Goal: Find specific page/section: Find specific page/section

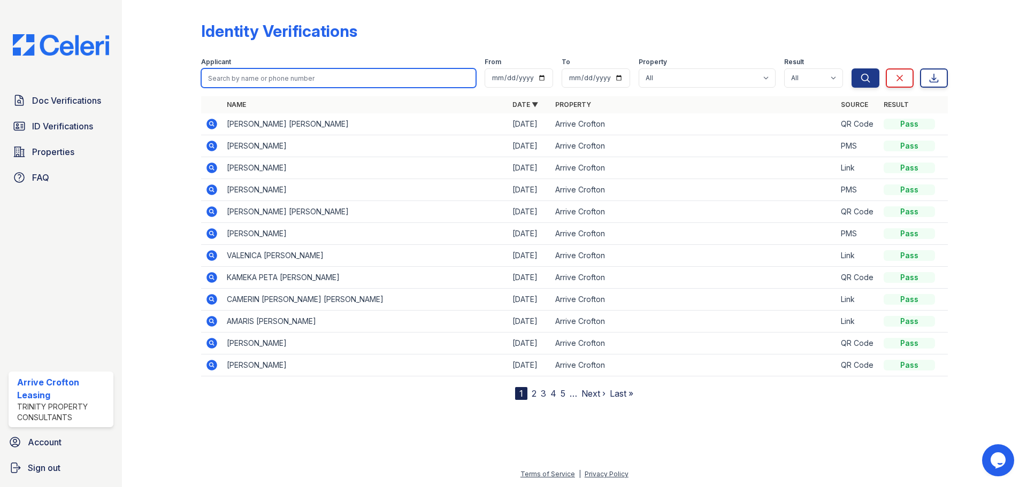
click at [249, 81] on input "search" at bounding box center [338, 77] width 275 height 19
type input "[PERSON_NAME]"
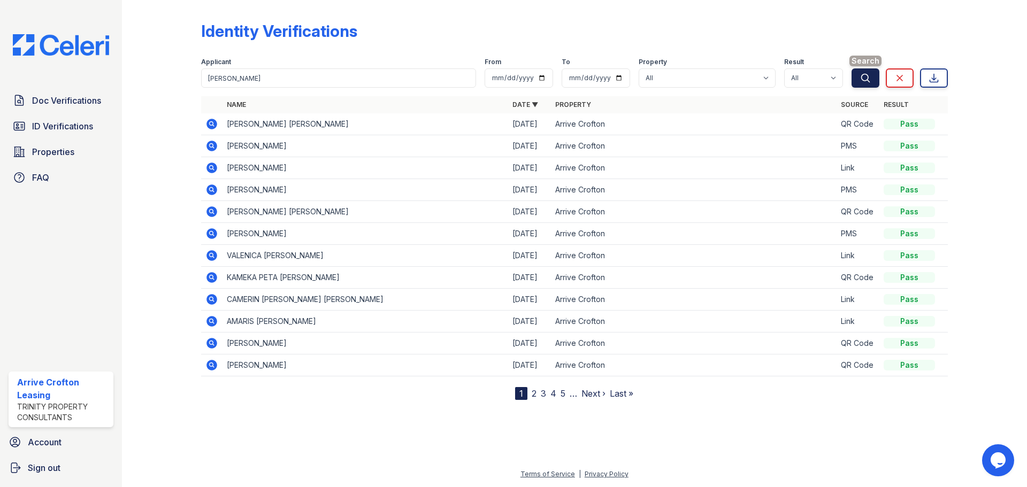
click at [871, 79] on button "Search" at bounding box center [866, 77] width 28 height 19
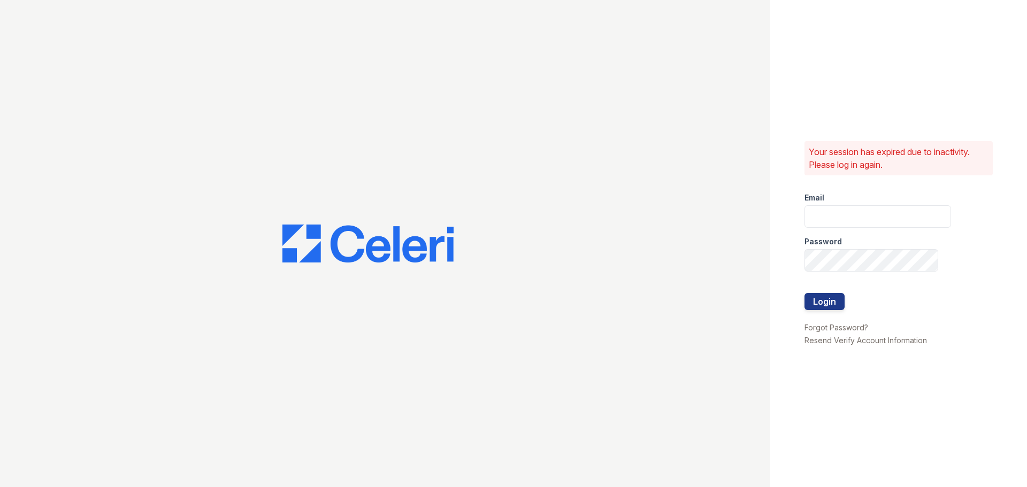
type input "arrivecrofton@trinity-pm.com"
click at [827, 305] on button "Login" at bounding box center [825, 301] width 40 height 17
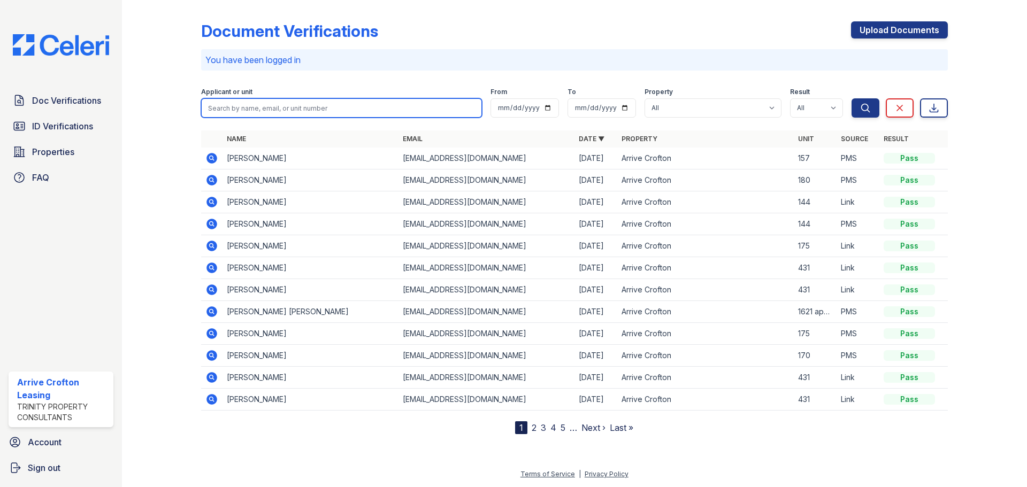
click at [288, 103] on input "search" at bounding box center [341, 107] width 281 height 19
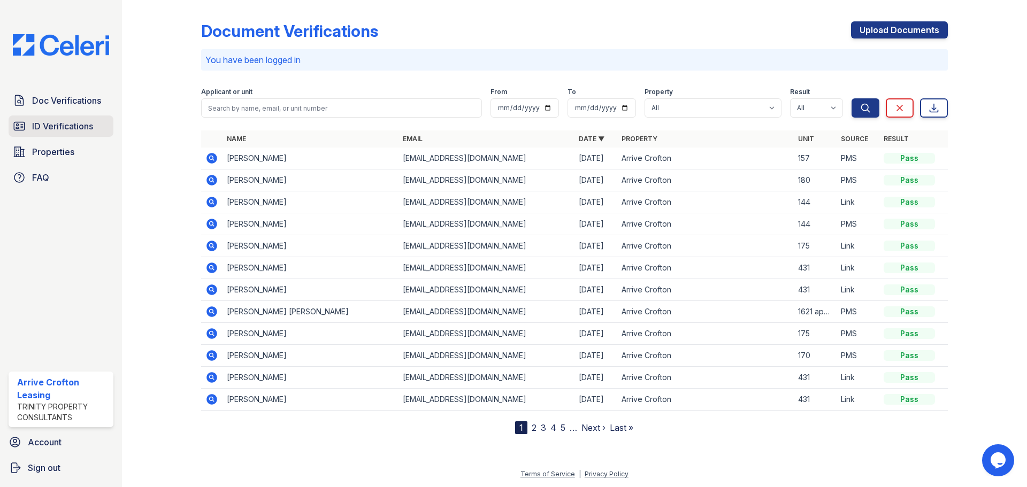
click at [86, 130] on span "ID Verifications" at bounding box center [62, 126] width 61 height 13
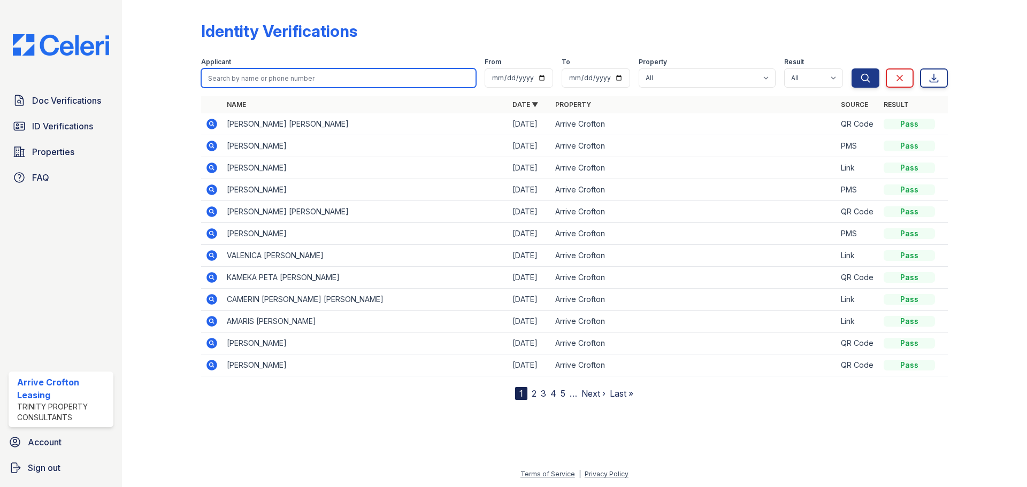
click at [216, 78] on input "search" at bounding box center [338, 77] width 275 height 19
type input "[PERSON_NAME]"
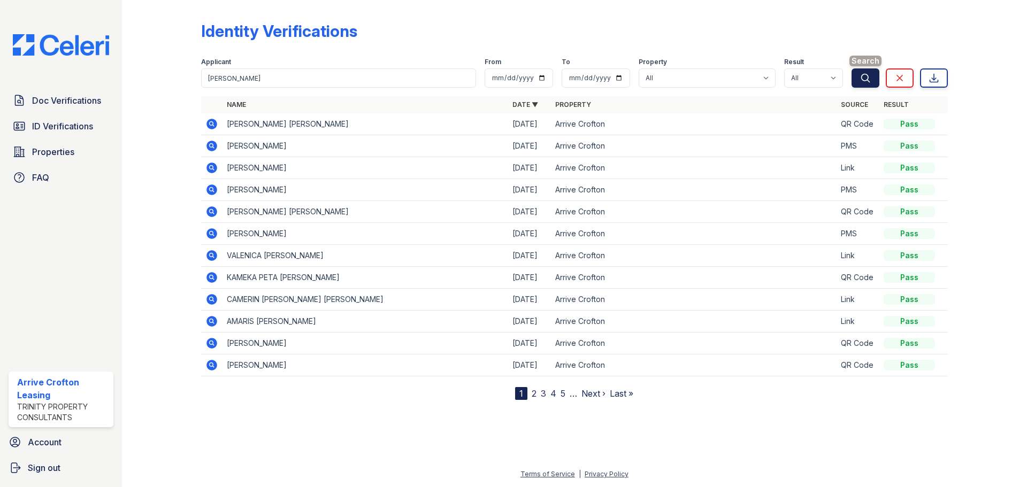
click at [866, 81] on icon "submit" at bounding box center [865, 78] width 11 height 11
